Goal: Task Accomplishment & Management: Use online tool/utility

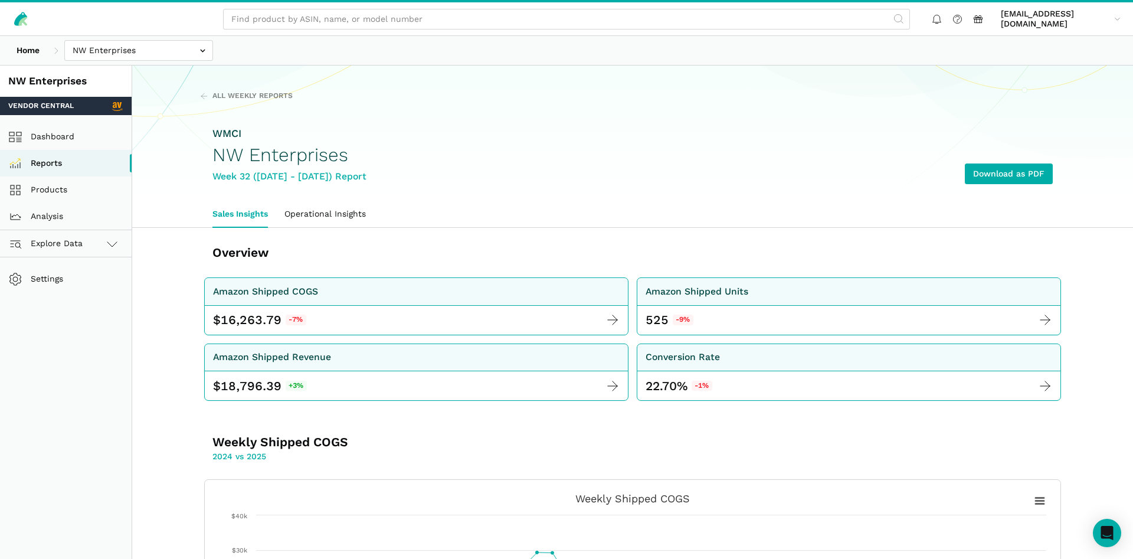
scroll to position [542, 0]
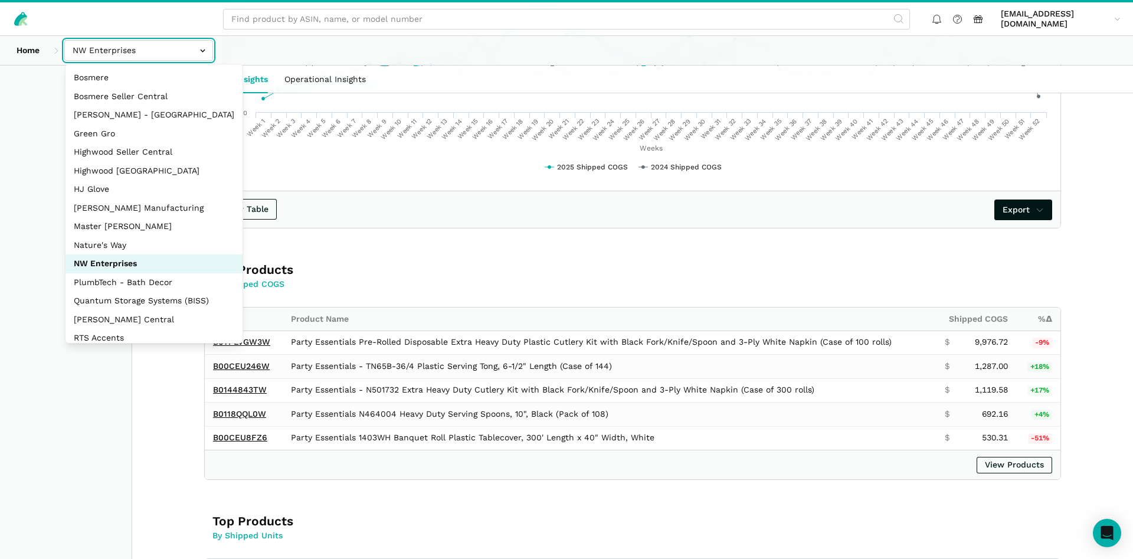
click at [133, 51] on input "text" at bounding box center [138, 50] width 149 height 21
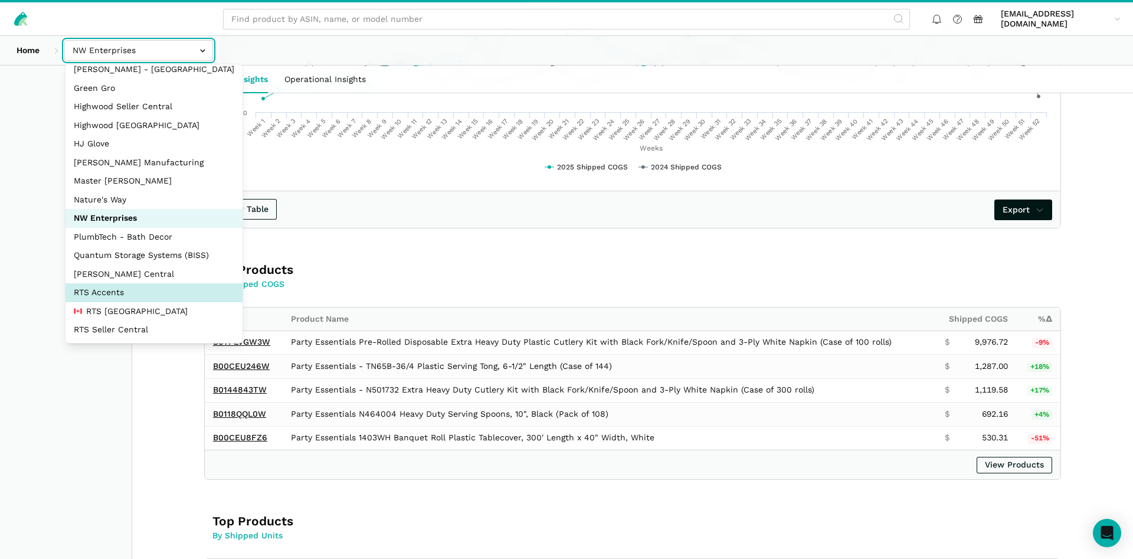
scroll to position [157, 0]
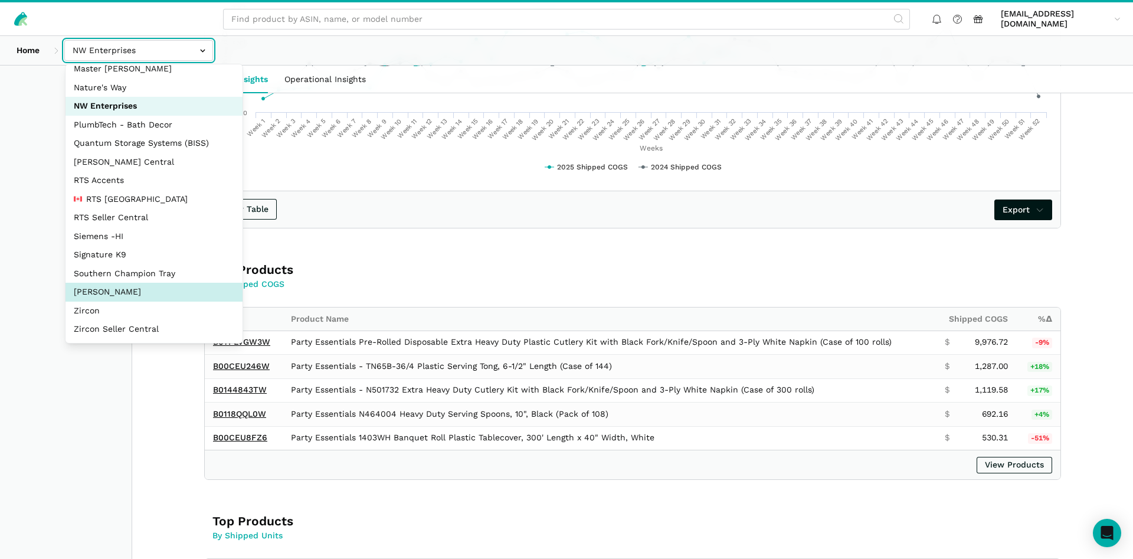
select select "5moWWUoXWPPauPLKpEqKhGJ3"
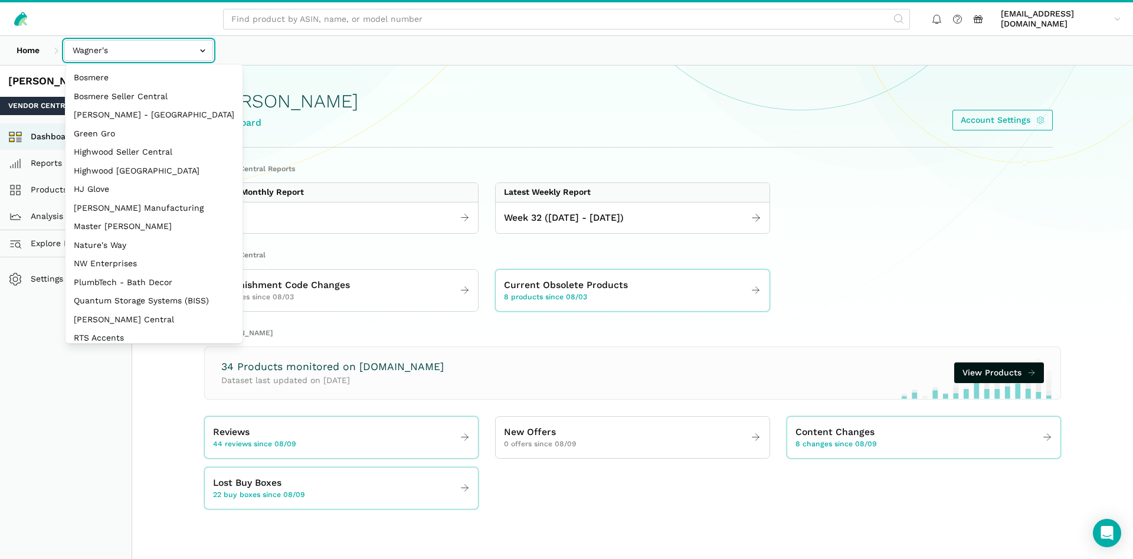
click at [168, 51] on input "text" at bounding box center [138, 50] width 149 height 21
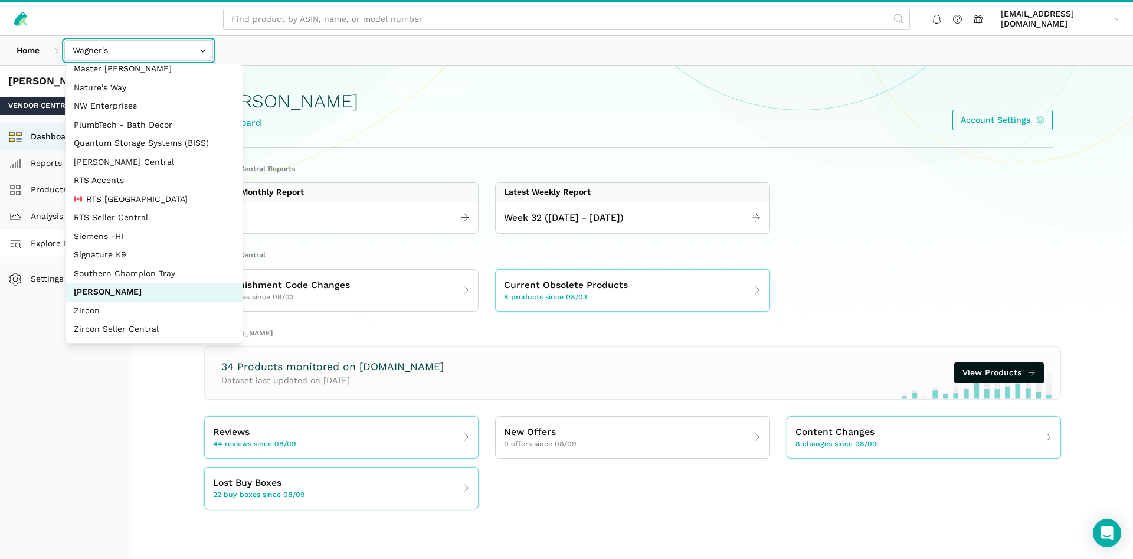
scroll to position [157, 0]
click at [497, 132] on div "Wagner's Dashboard Account Settings" at bounding box center [632, 106] width 840 height 81
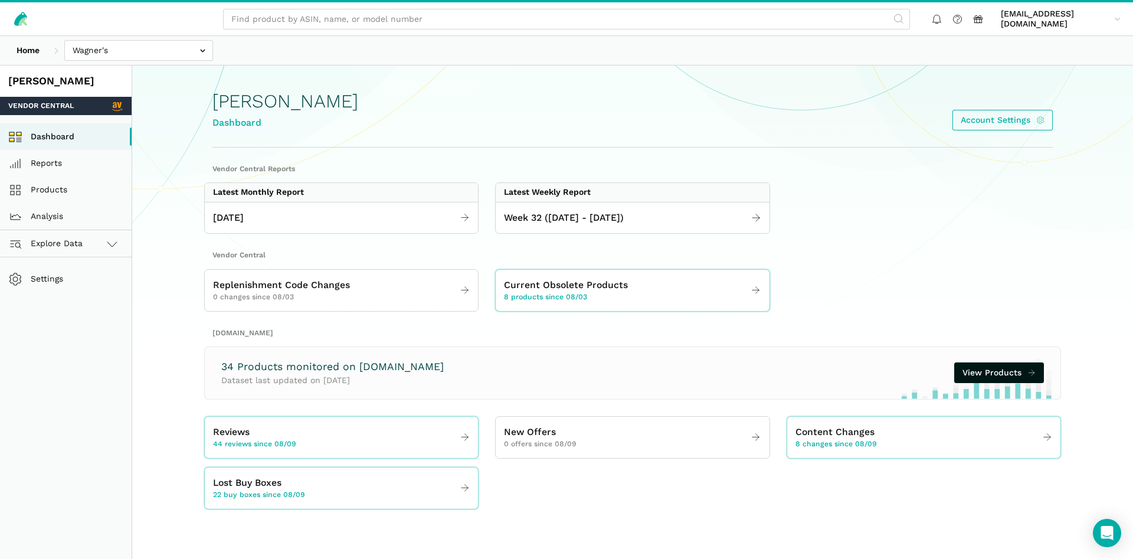
drag, startPoint x: 170, startPoint y: 73, endPoint x: 157, endPoint y: 50, distance: 27.2
click at [170, 73] on section "Wagner's Dashboard Account Settings" at bounding box center [632, 205] width 1000 height 280
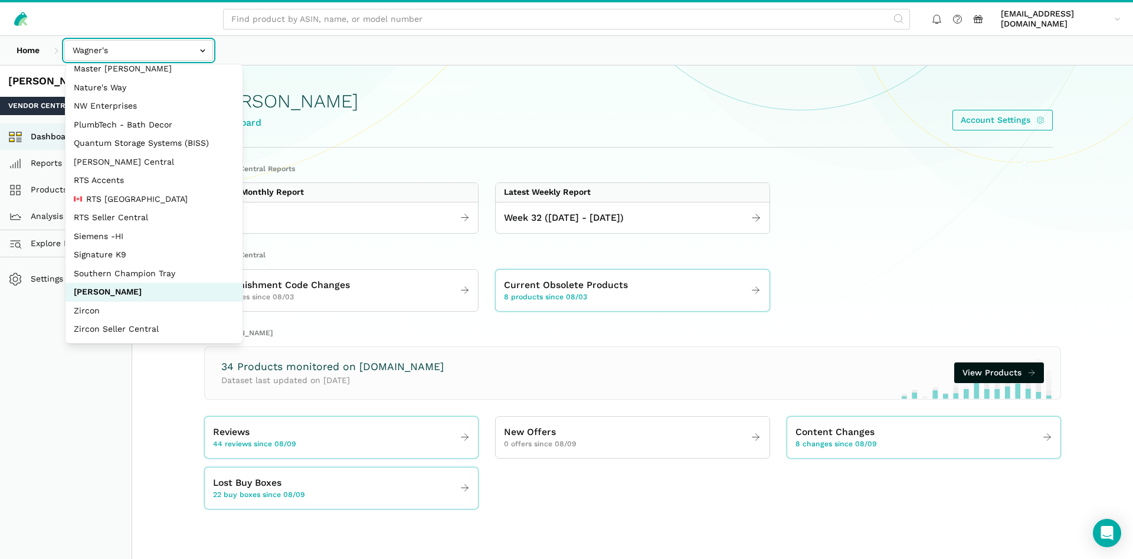
click at [157, 50] on input "text" at bounding box center [138, 50] width 149 height 21
select select "3t6bg6GamSTDovWwD6pnZB2o"
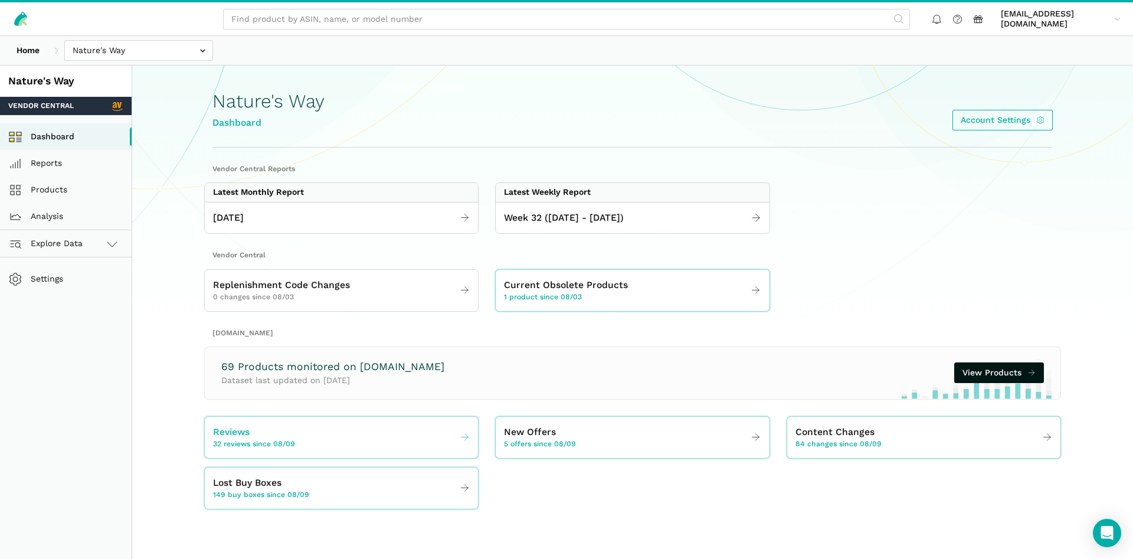
click at [274, 432] on div "Reviews 32 reviews since 08/09" at bounding box center [254, 437] width 82 height 25
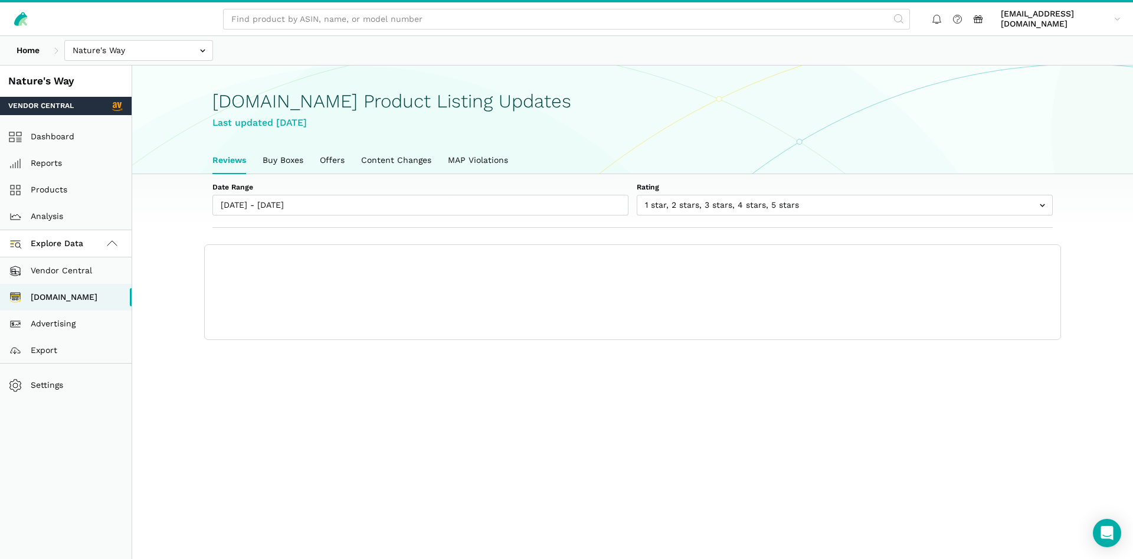
scroll to position [4, 0]
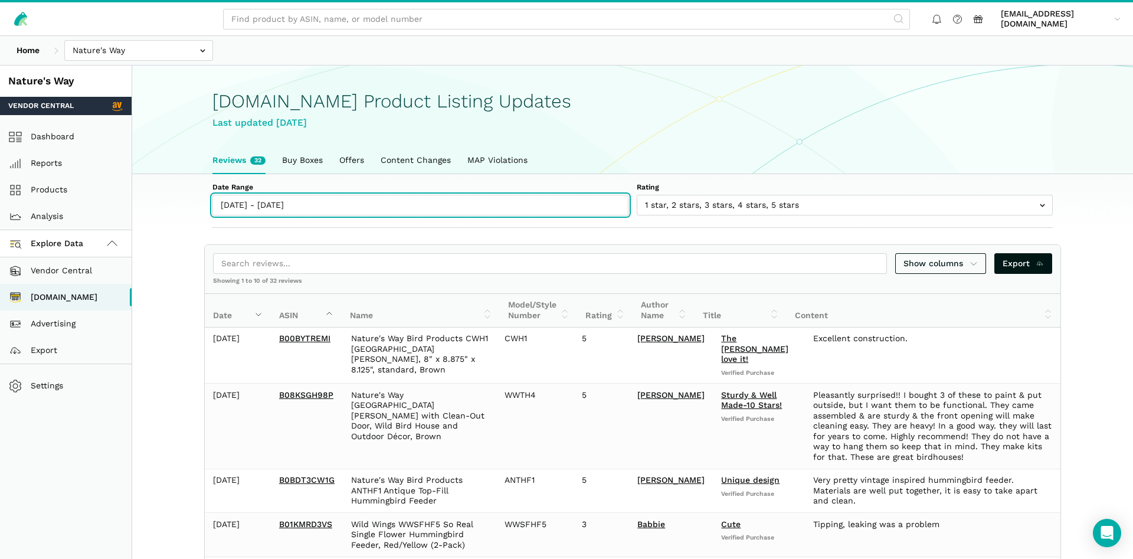
type input "08/09/2025"
type input "08/15/2025"
click at [373, 208] on input "08/09/2025 - 08/15/2025" at bounding box center [420, 205] width 416 height 21
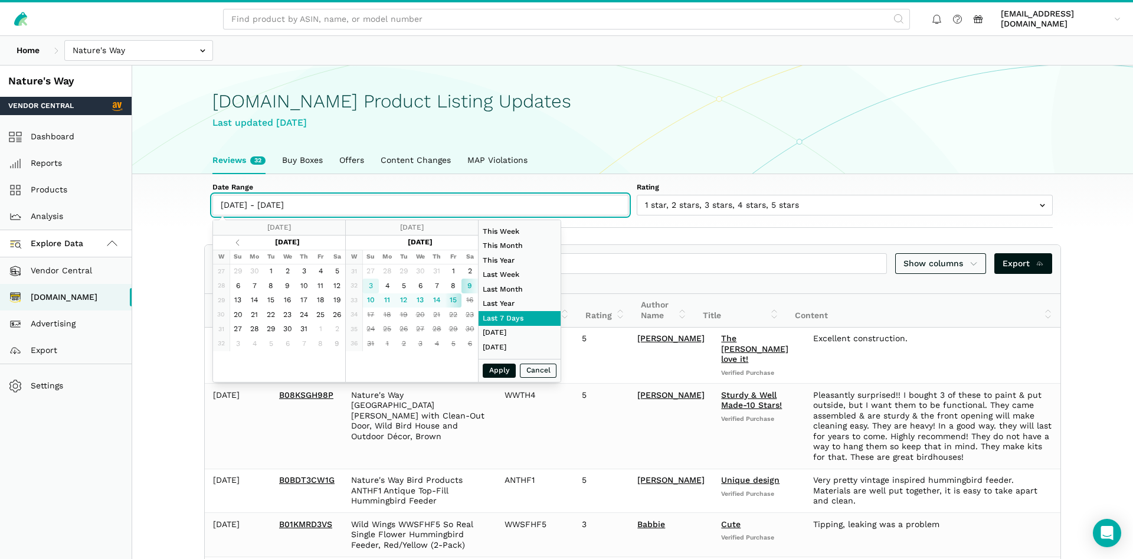
type input "08/03/2025"
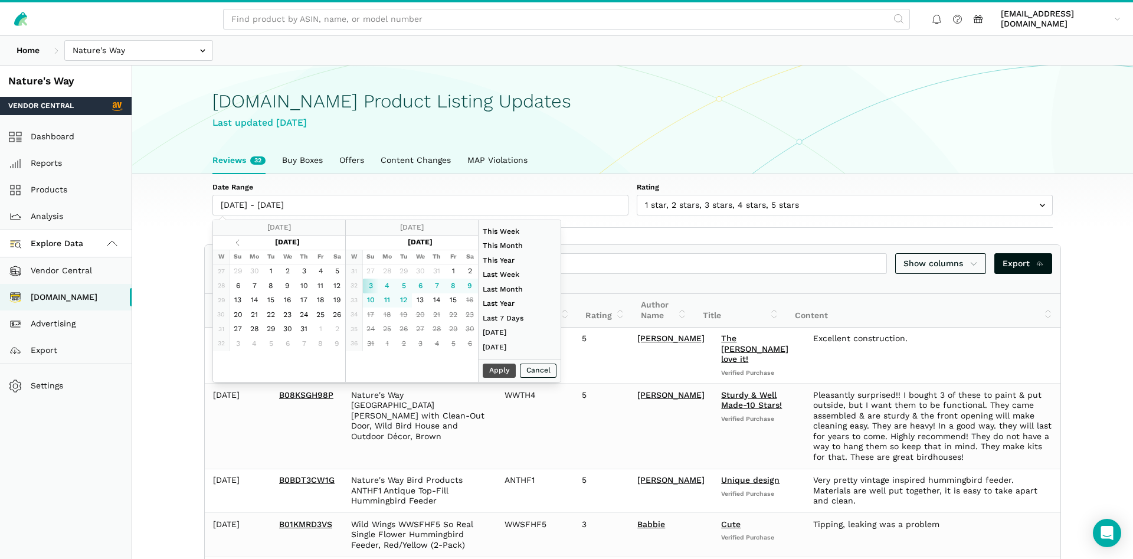
type input "08/15/2025"
type input "08/03/2025"
type input "08/09/2025"
type input "01/01/2025"
type input "08/15/2025"
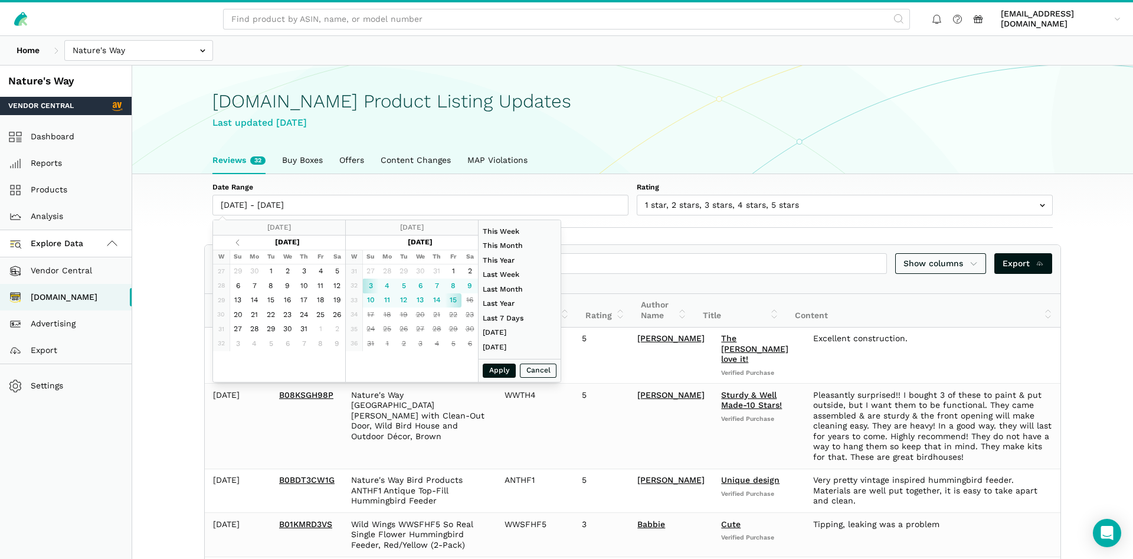
type input "08/03/2025"
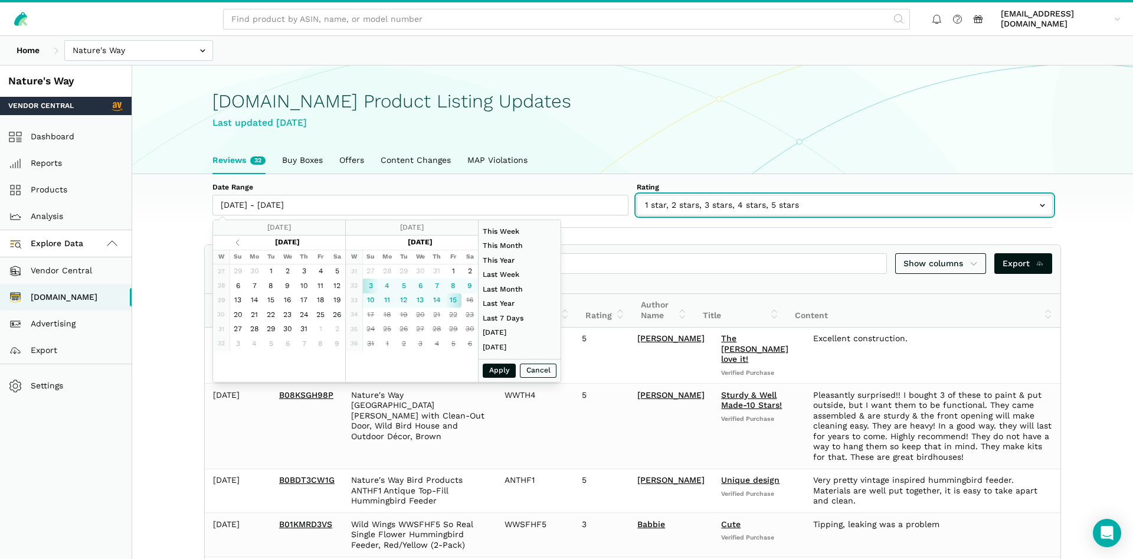
type input "08/03/2025 - 08/15/2025"
click at [801, 203] on input "text" at bounding box center [844, 205] width 416 height 21
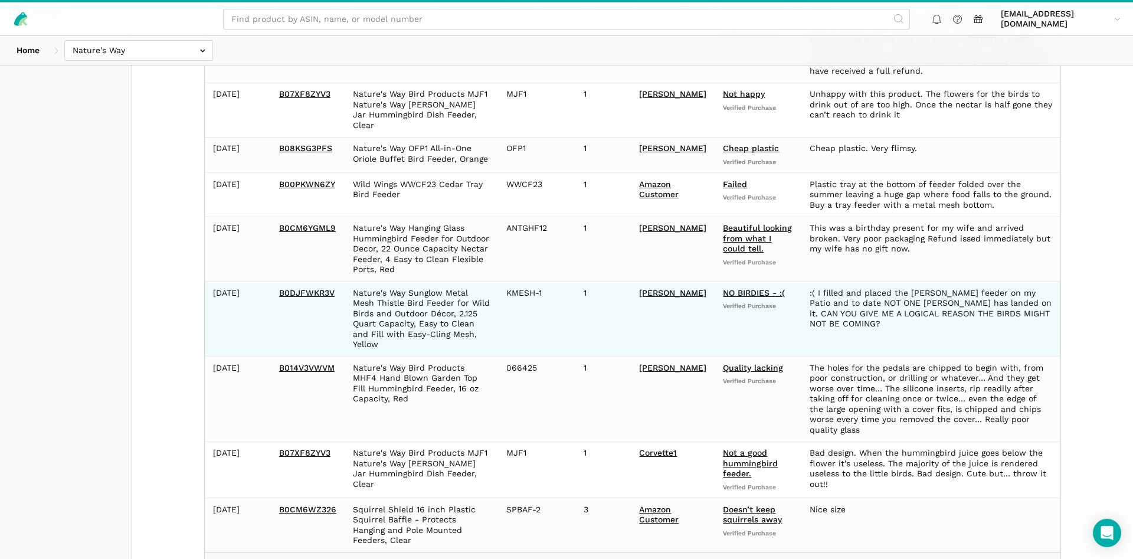
scroll to position [390, 0]
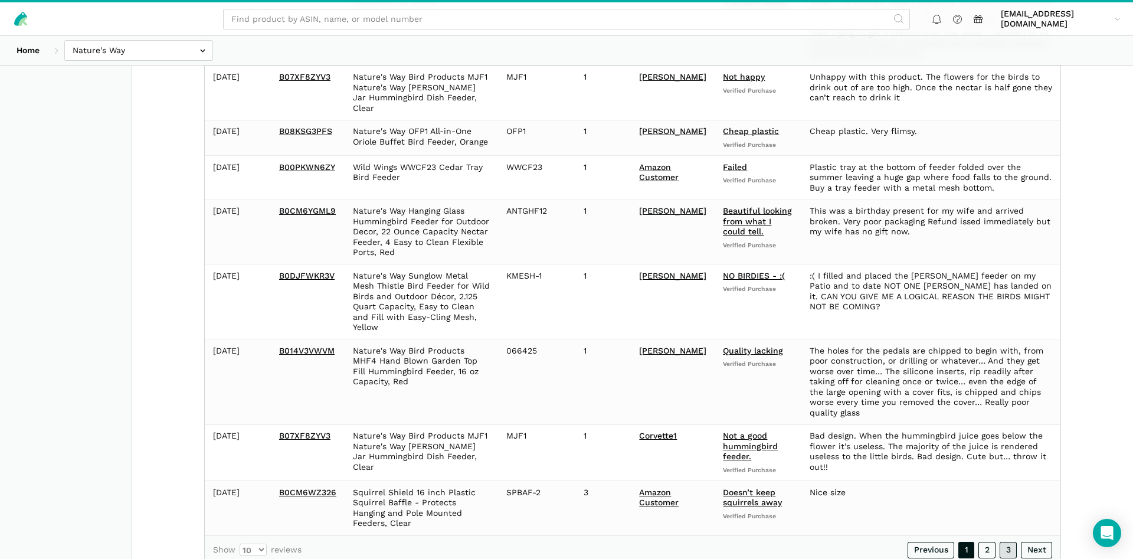
click at [1006, 542] on link "3" at bounding box center [1007, 550] width 17 height 17
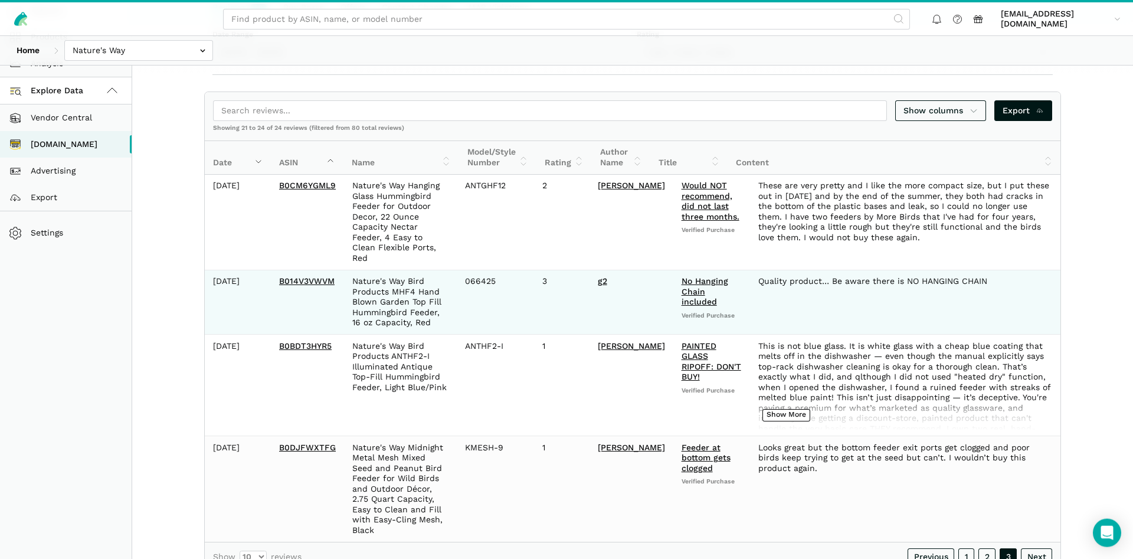
scroll to position [188, 0]
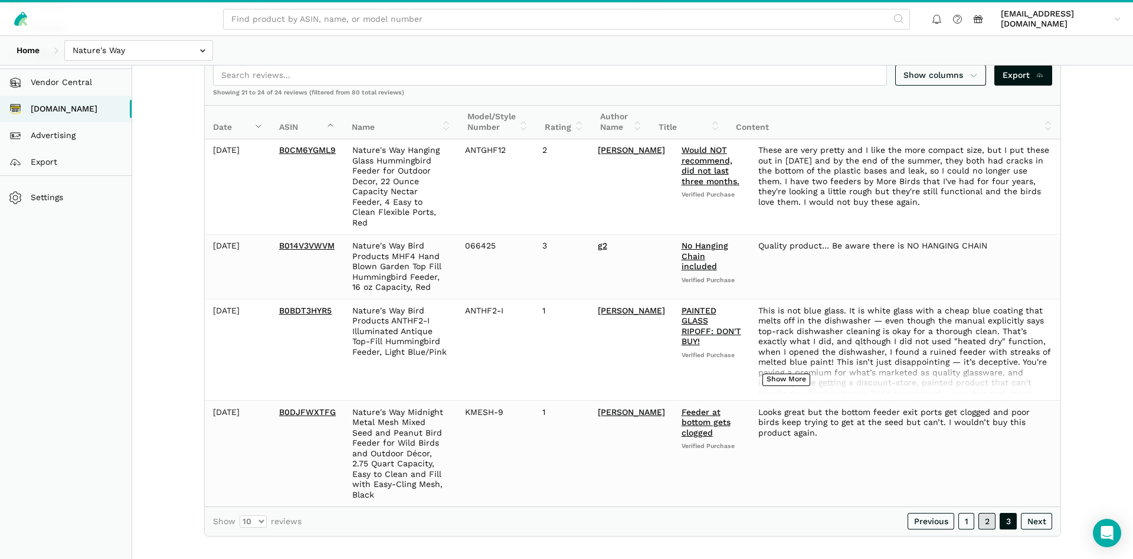
click at [986, 513] on link "2" at bounding box center [986, 521] width 17 height 17
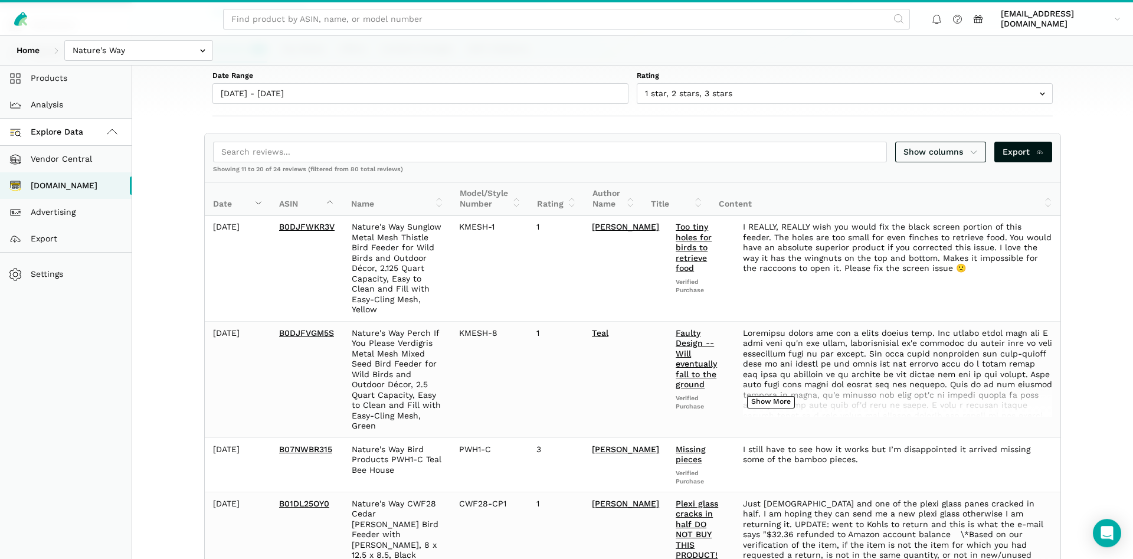
scroll to position [0, 0]
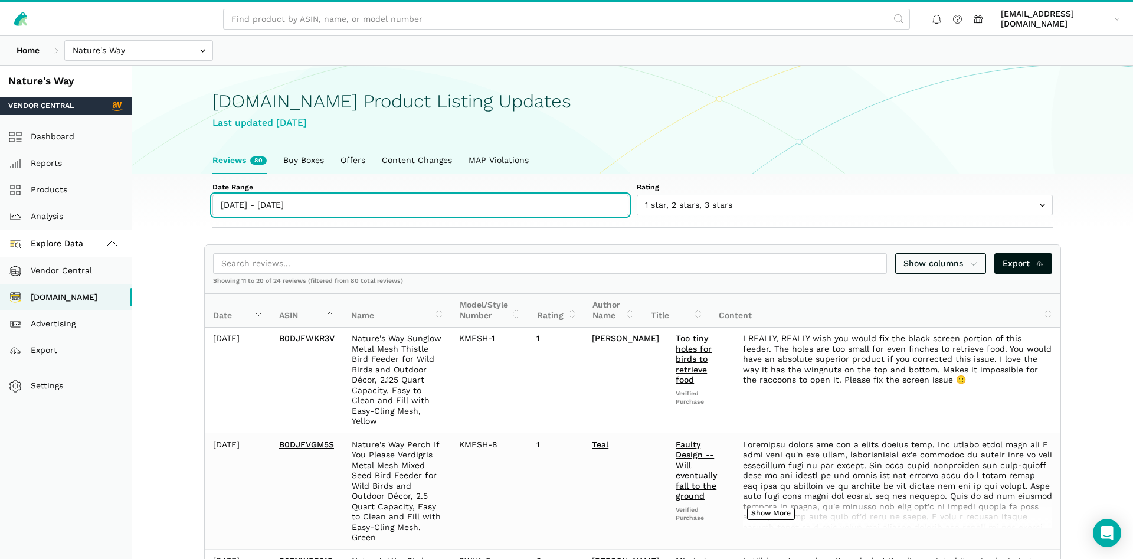
click at [276, 196] on input "08/03/2025 - 08/15/2025" at bounding box center [420, 205] width 416 height 21
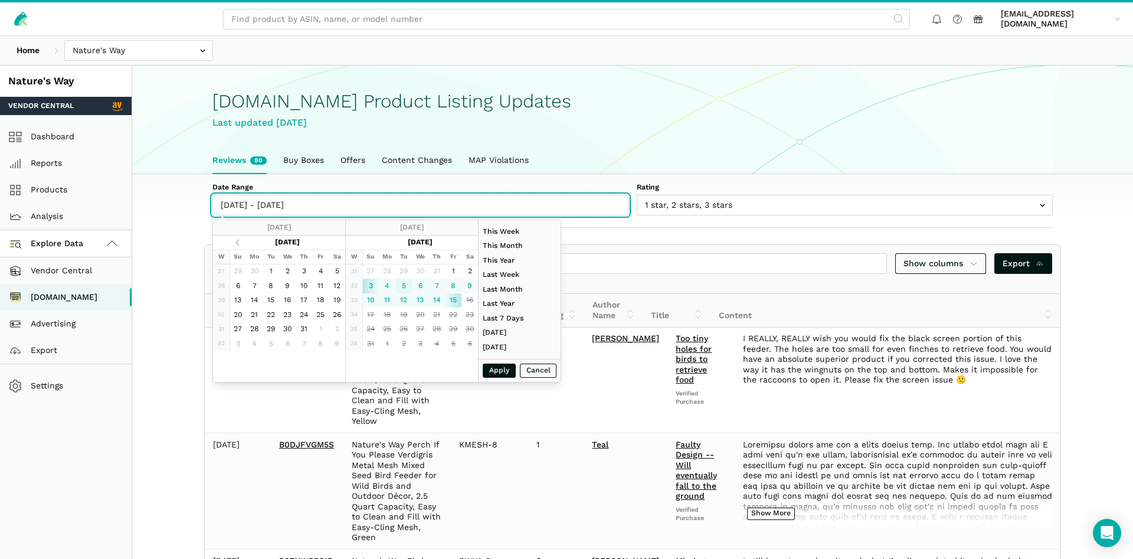
type input "08/05/2025"
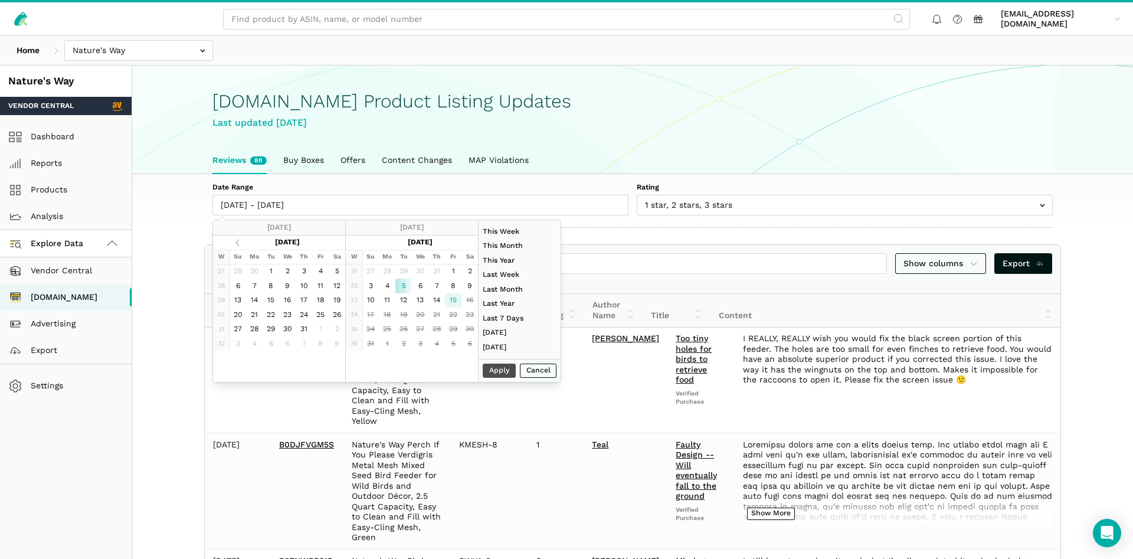
type input "08/15/2025"
type input "08/05/2025"
click at [490, 369] on button "Apply" at bounding box center [499, 370] width 33 height 15
type input "08/05/2025 - 08/15/2025"
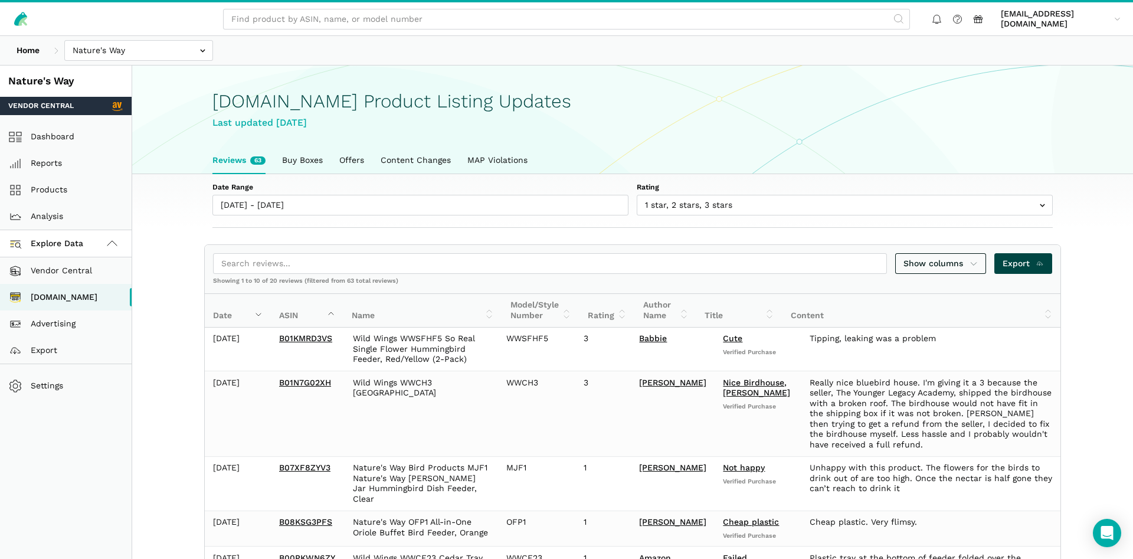
click at [1007, 267] on span "Export" at bounding box center [1023, 263] width 42 height 12
